Goal: Go to known website: Go to known website

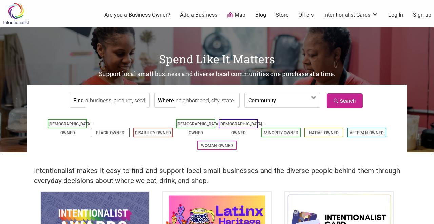
click at [183, 101] on input "Where" at bounding box center [206, 100] width 62 height 15
type input "Lynnwood [GEOGRAPHIC_DATA]"
click at [351, 101] on link "Search" at bounding box center [344, 100] width 36 height 15
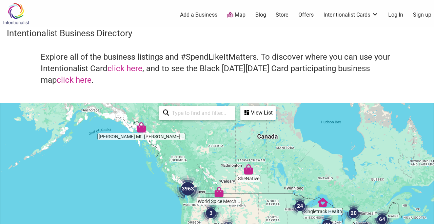
click at [183, 113] on input "search" at bounding box center [200, 112] width 62 height 13
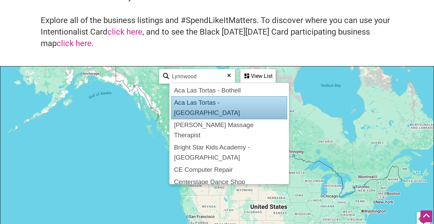
click at [203, 101] on div "Aca Las Tortas - [GEOGRAPHIC_DATA]" at bounding box center [229, 107] width 116 height 23
type input "Aca Las Tortas - [GEOGRAPHIC_DATA]"
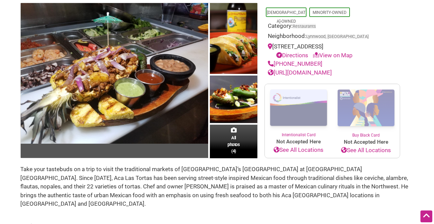
scroll to position [37, 0]
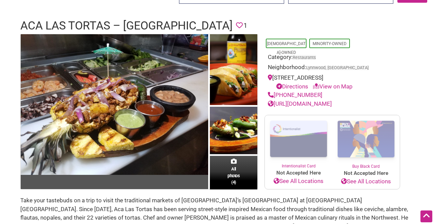
click at [308, 107] on link "[URL][DOMAIN_NAME]" at bounding box center [300, 103] width 64 height 7
